Goal: Obtain resource: Download file/media

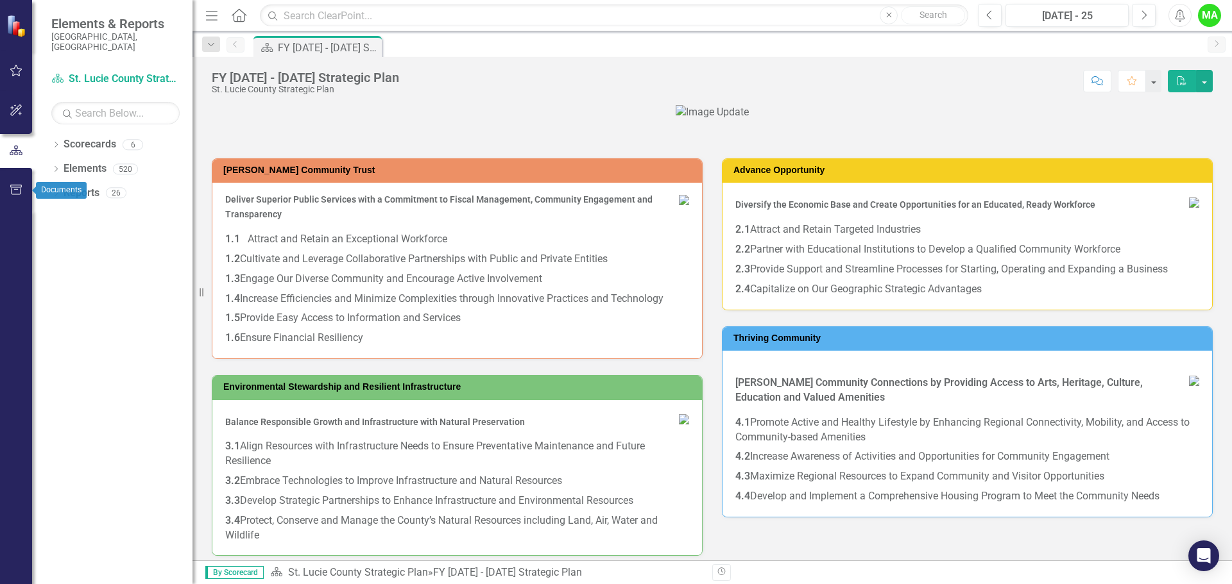
click at [17, 191] on icon "button" at bounding box center [16, 190] width 13 height 10
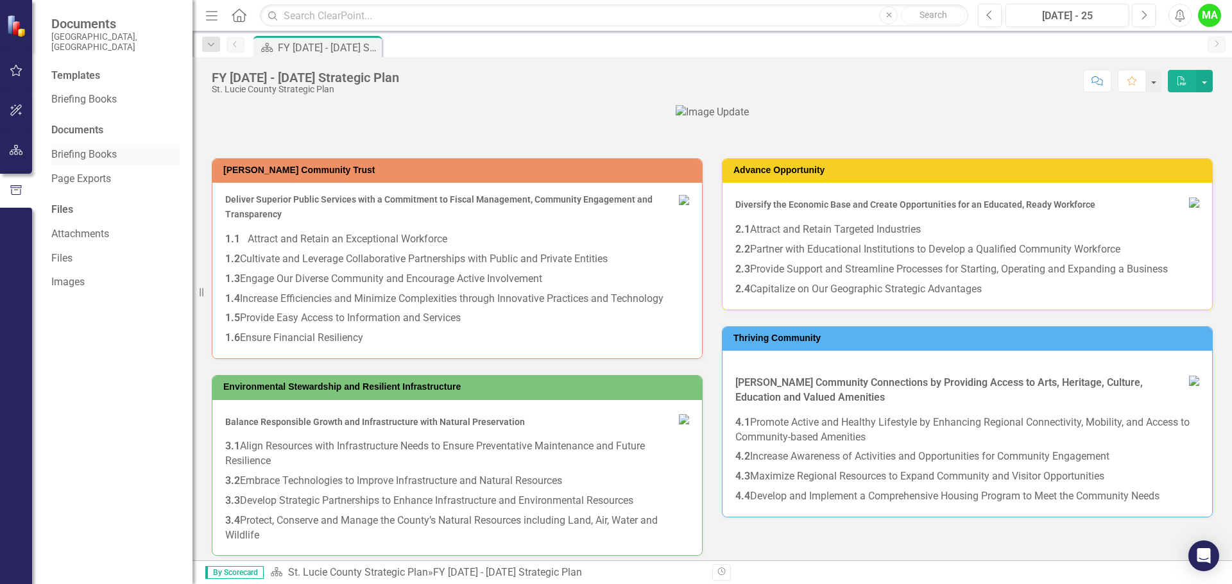
click at [78, 148] on link "Briefing Books" at bounding box center [115, 155] width 128 height 15
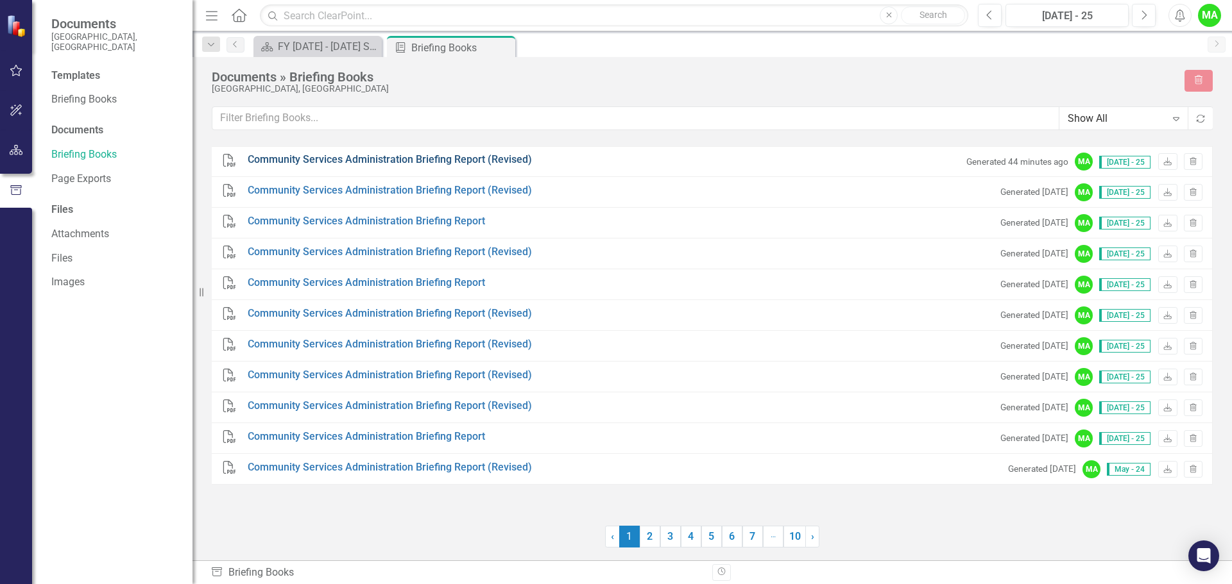
click at [452, 158] on link "Community Services Administration Briefing Report (Revised)" at bounding box center [390, 160] width 284 height 15
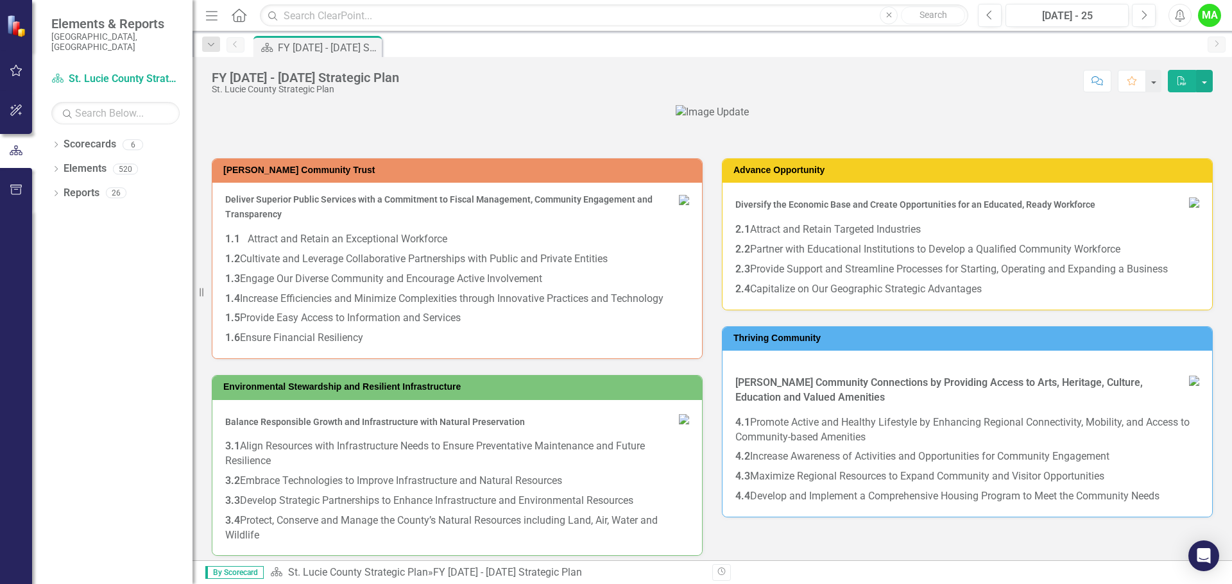
click at [19, 191] on icon "button" at bounding box center [16, 190] width 13 height 10
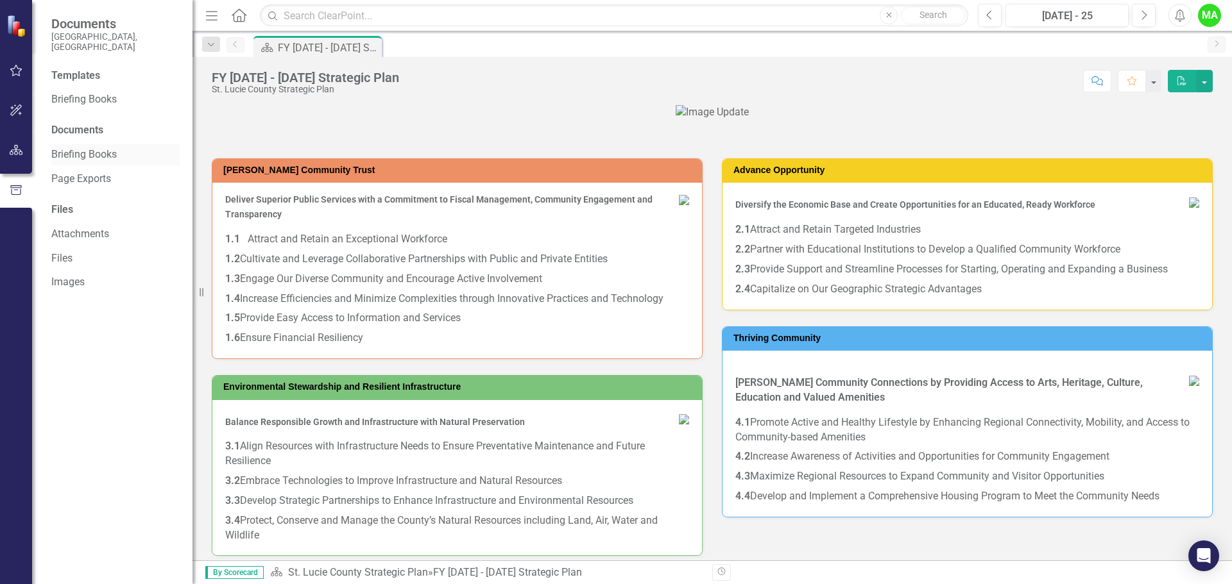
drag, startPoint x: 97, startPoint y: 144, endPoint x: 104, endPoint y: 139, distance: 8.4
click at [97, 148] on link "Briefing Books" at bounding box center [115, 155] width 128 height 15
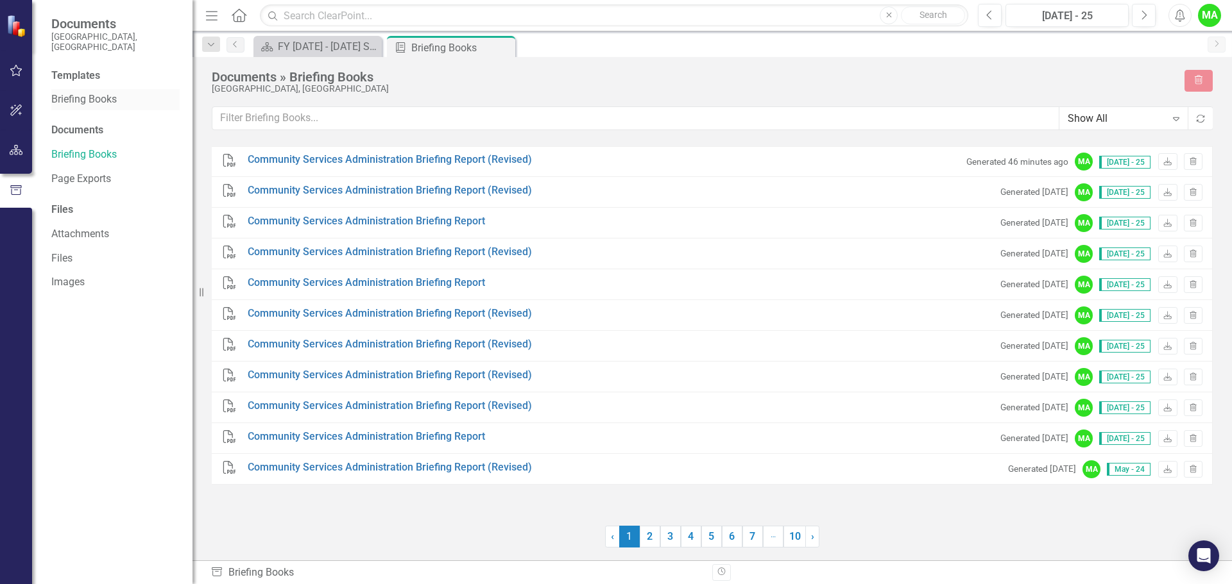
click at [80, 92] on link "Briefing Books" at bounding box center [115, 99] width 128 height 15
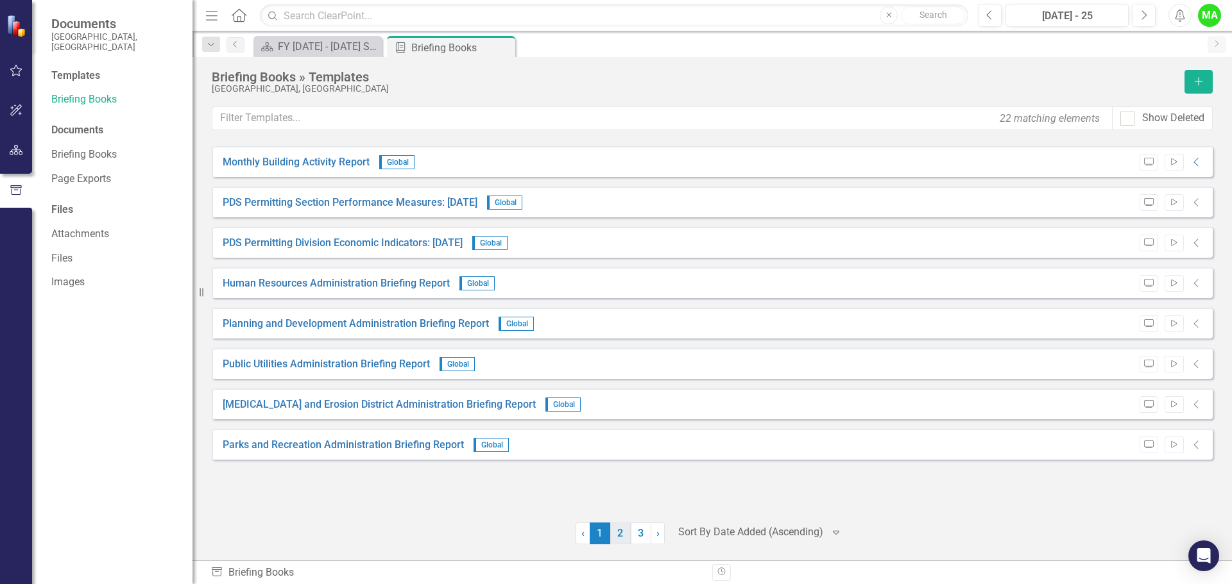
click at [627, 530] on link "2" at bounding box center [620, 534] width 21 height 22
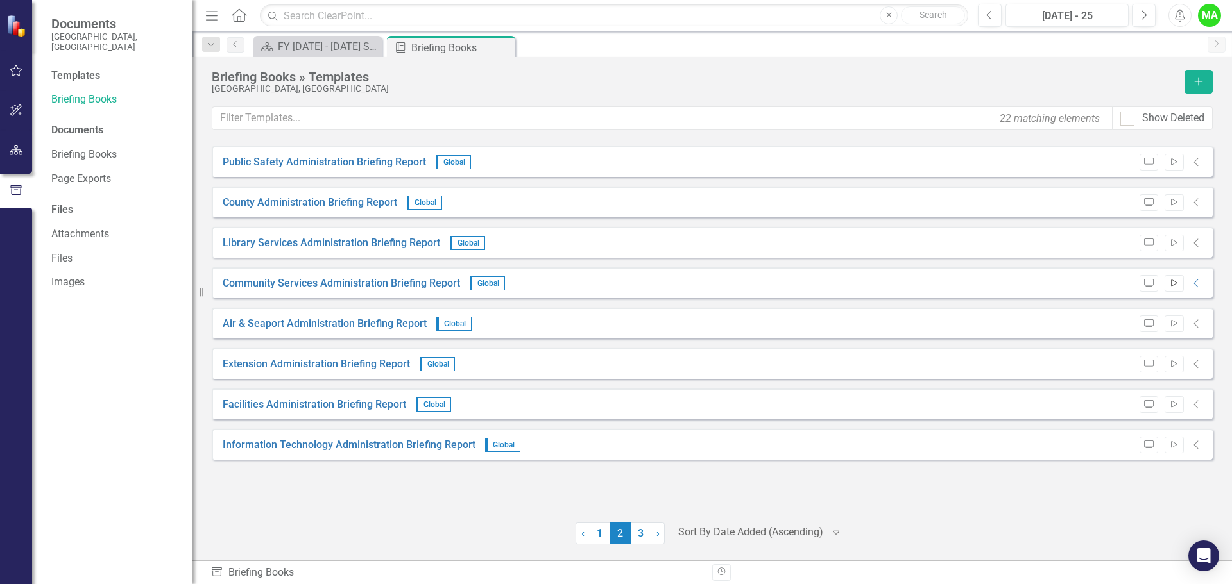
click at [1171, 284] on icon "Start" at bounding box center [1174, 284] width 10 height 8
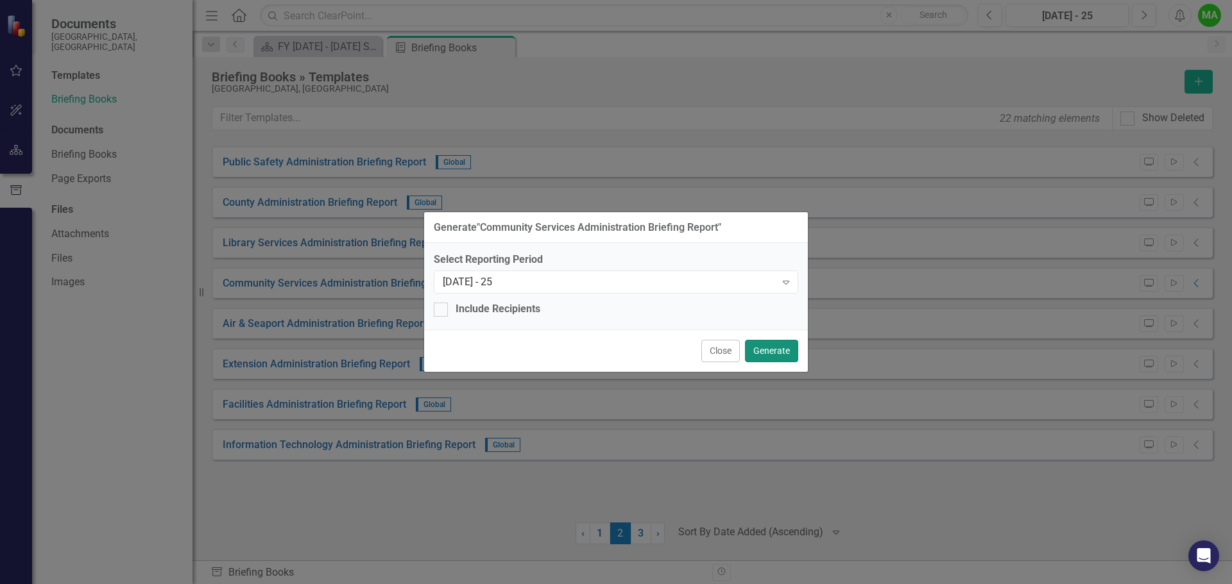
click at [778, 350] on button "Generate" at bounding box center [771, 351] width 53 height 22
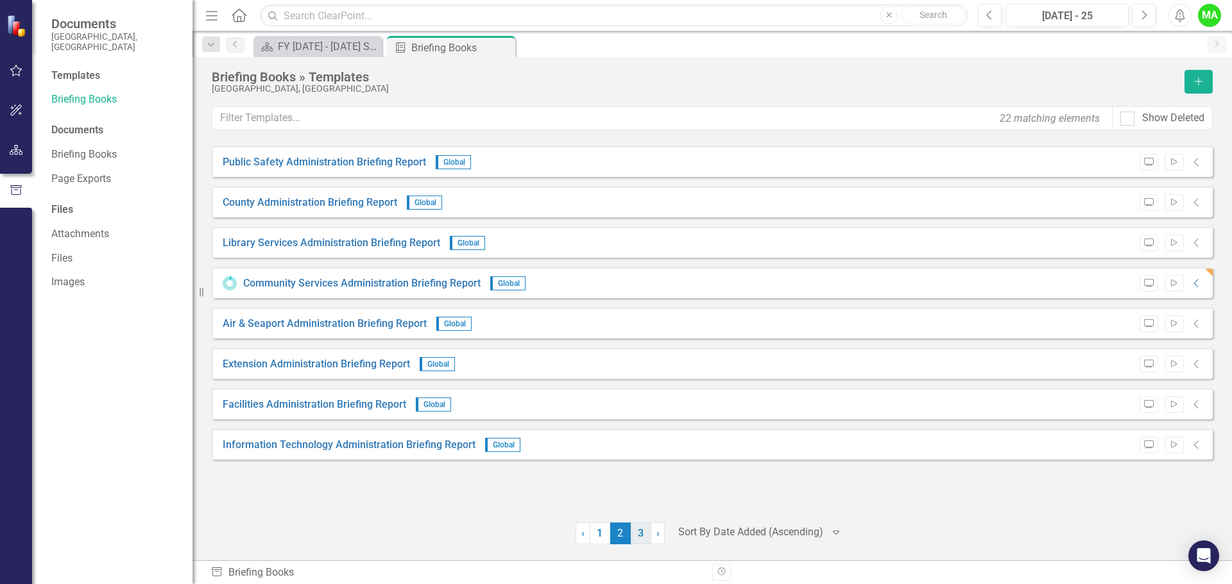
click at [643, 536] on link "3" at bounding box center [641, 534] width 21 height 22
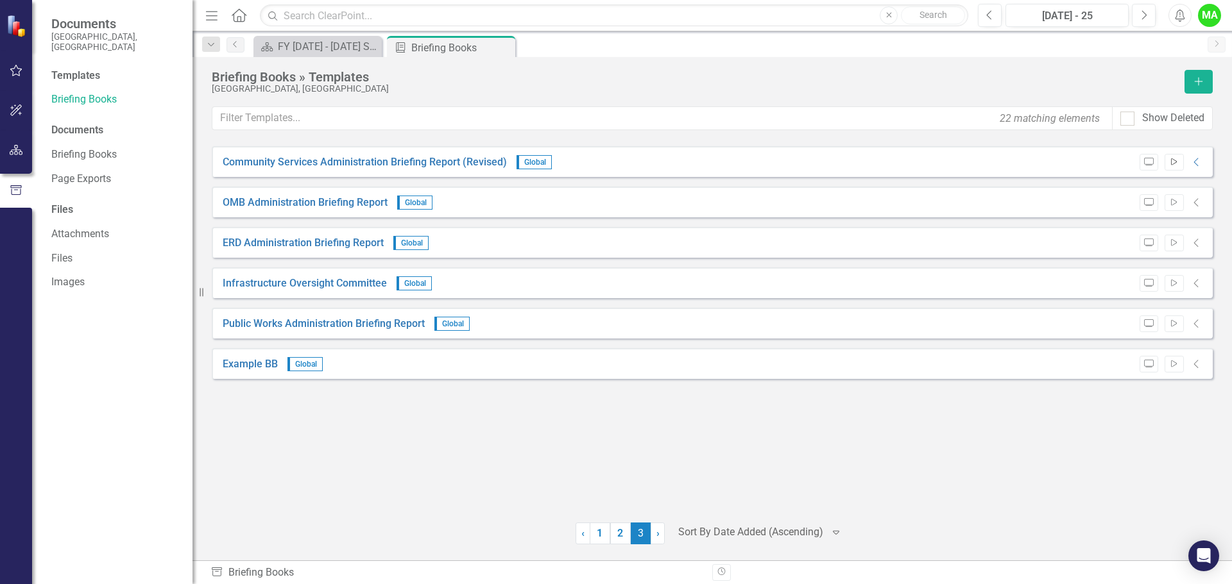
click at [1173, 161] on icon "Start" at bounding box center [1174, 162] width 10 height 8
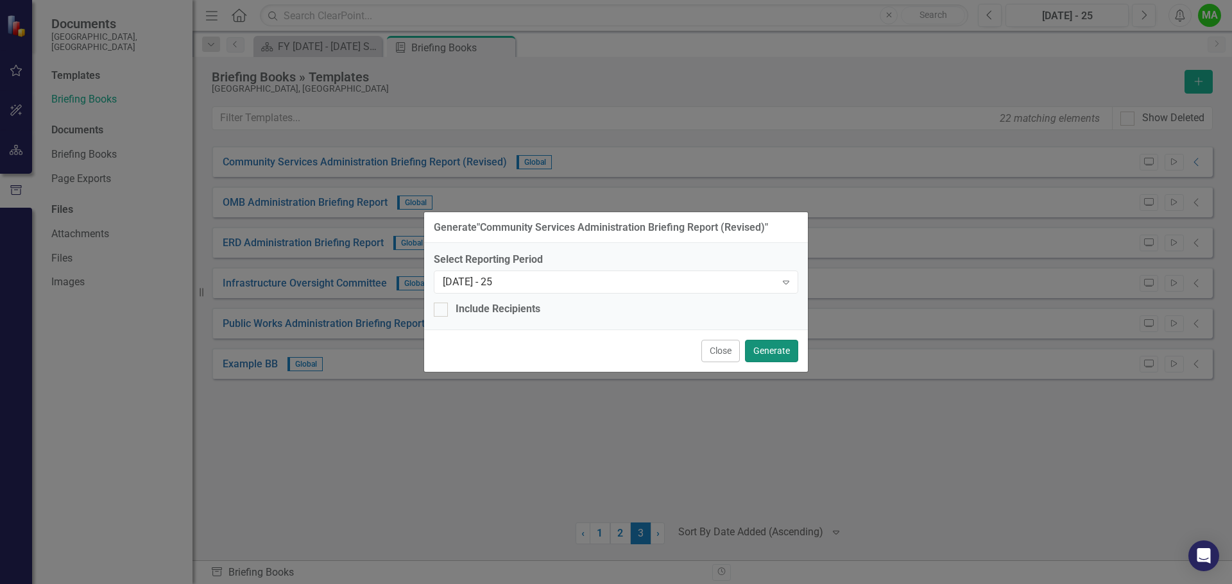
click at [777, 353] on button "Generate" at bounding box center [771, 351] width 53 height 22
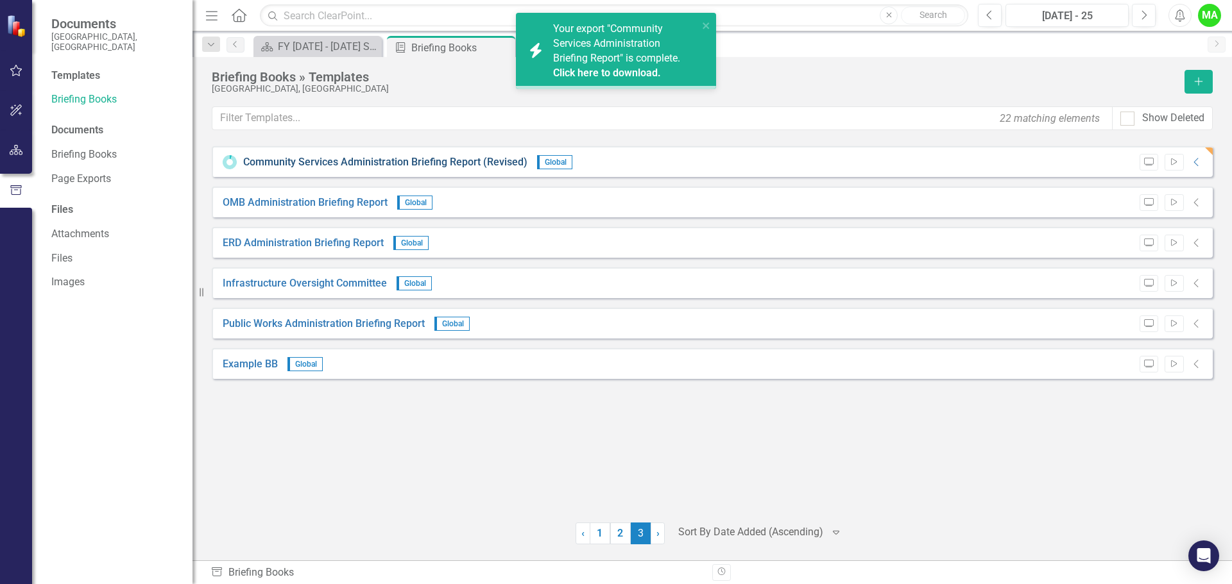
click at [380, 162] on link "Community Services Administration Briefing Report (Revised)" at bounding box center [385, 162] width 284 height 15
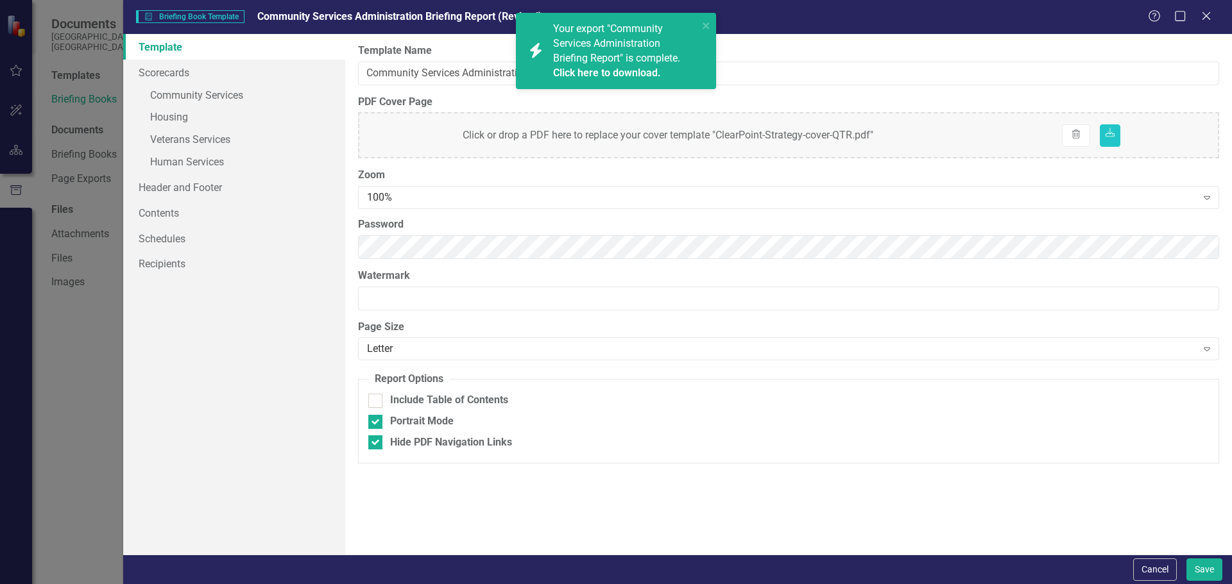
click at [610, 49] on span "Your export "Community Services Administration Briefing Report" is complete. Cl…" at bounding box center [624, 51] width 142 height 58
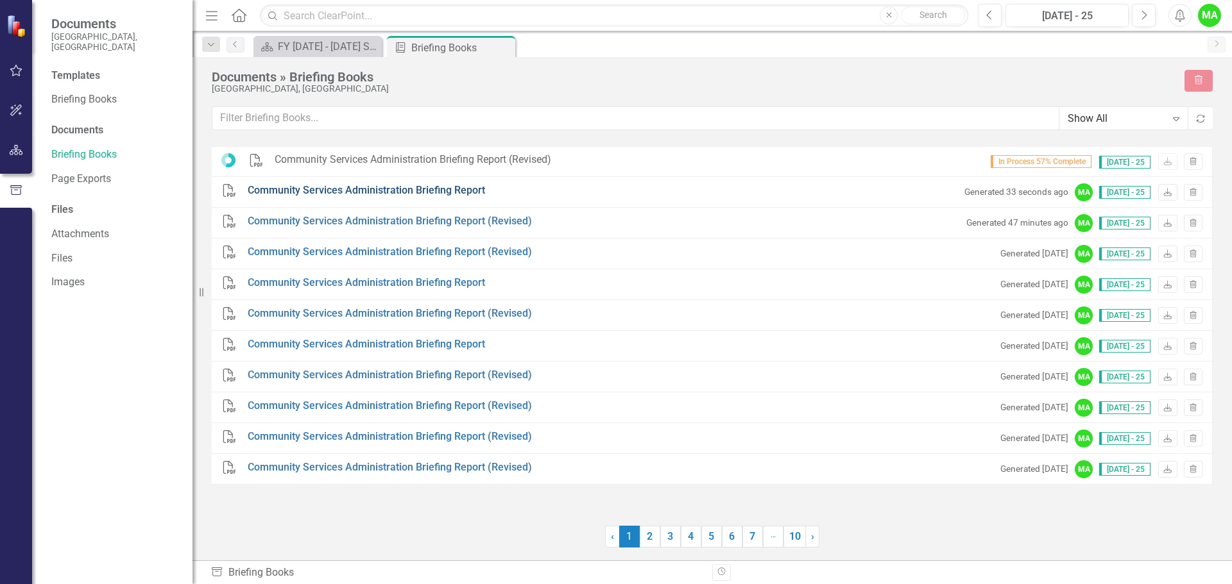
click at [458, 194] on link "Community Services Administration Briefing Report" at bounding box center [366, 190] width 237 height 15
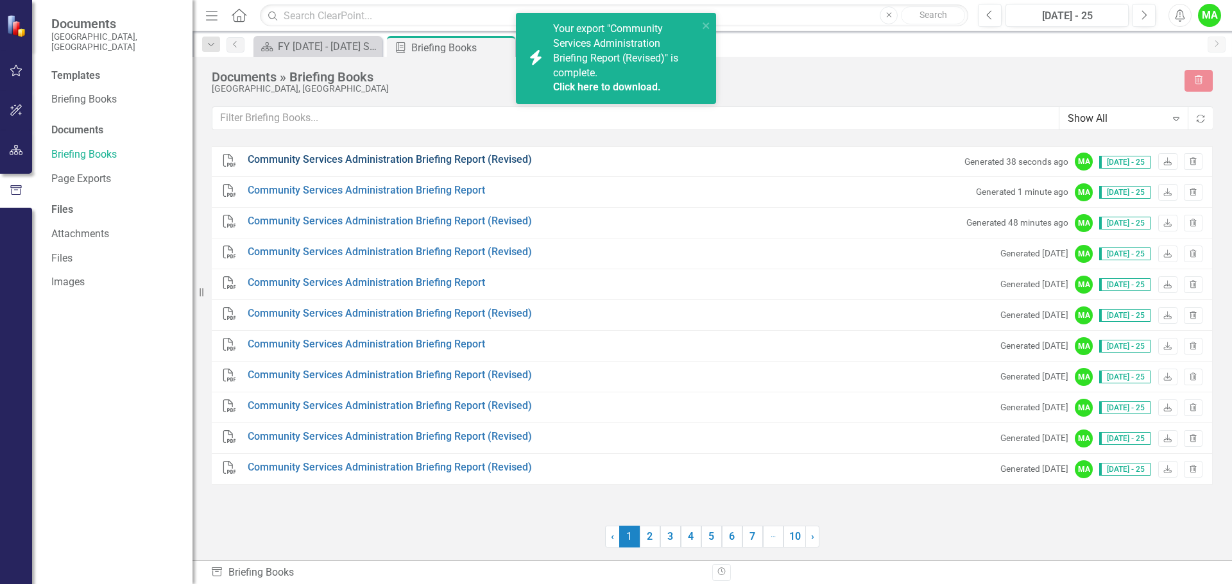
click at [517, 158] on link "Community Services Administration Briefing Report (Revised)" at bounding box center [390, 160] width 284 height 15
